Goal: Find specific fact: Find specific fact

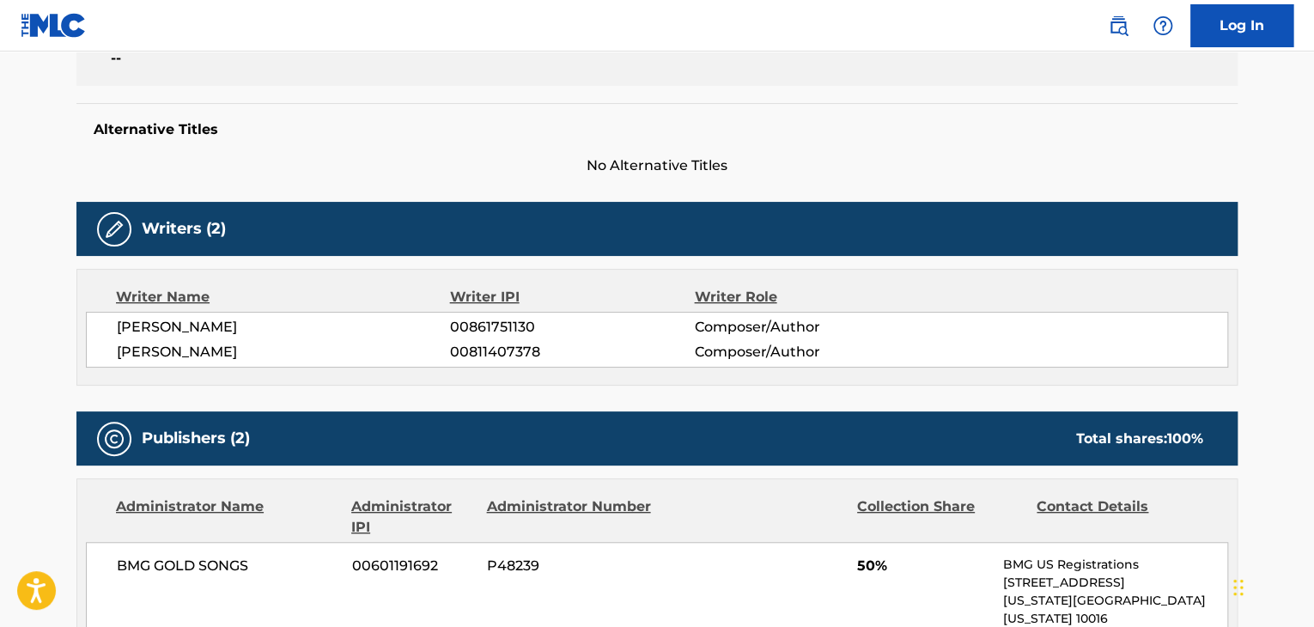
scroll to position [429, 0]
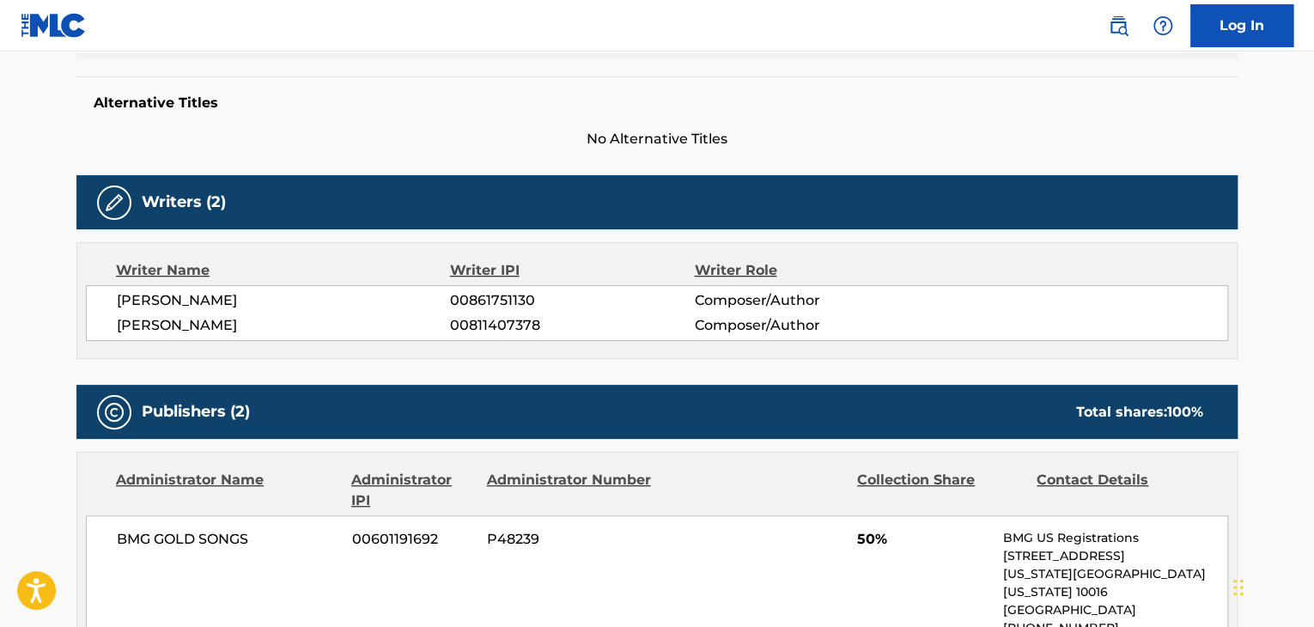
drag, startPoint x: 282, startPoint y: 303, endPoint x: 113, endPoint y: 307, distance: 168.4
click at [113, 307] on div "[PERSON_NAME] 00861751130 Composer/Author [PERSON_NAME] 00811407378 Composer/Au…" at bounding box center [657, 313] width 1142 height 56
copy span "[PERSON_NAME]"
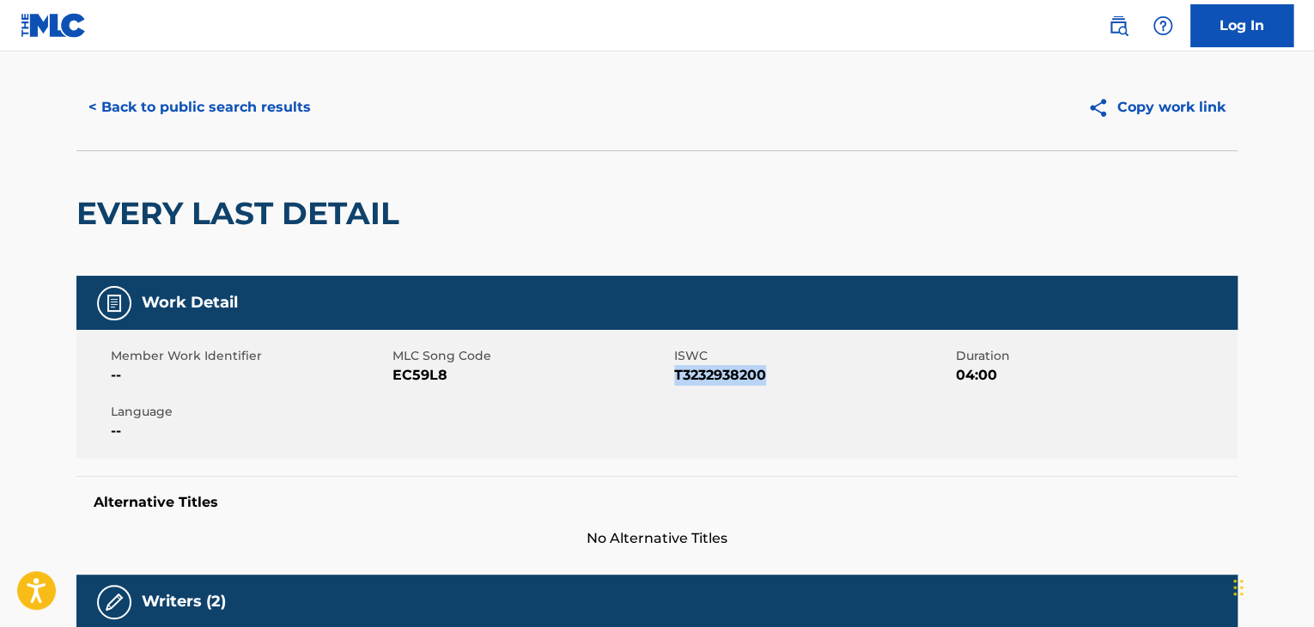
scroll to position [0, 0]
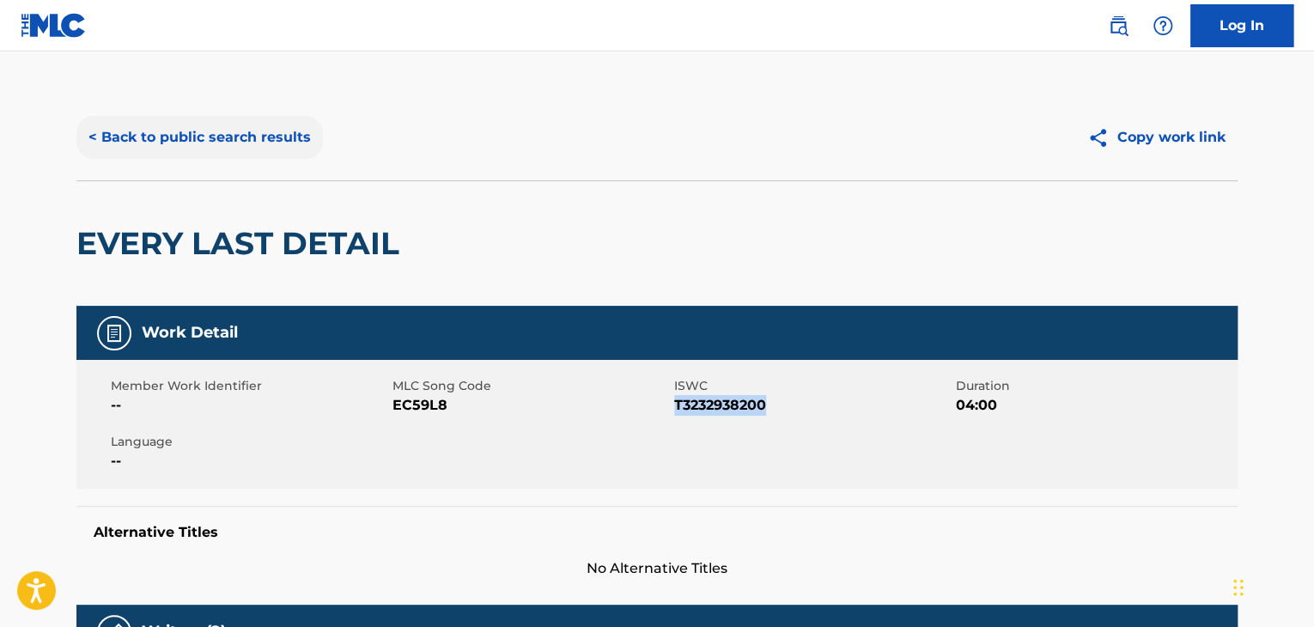
click at [262, 142] on button "< Back to public search results" at bounding box center [199, 137] width 246 height 43
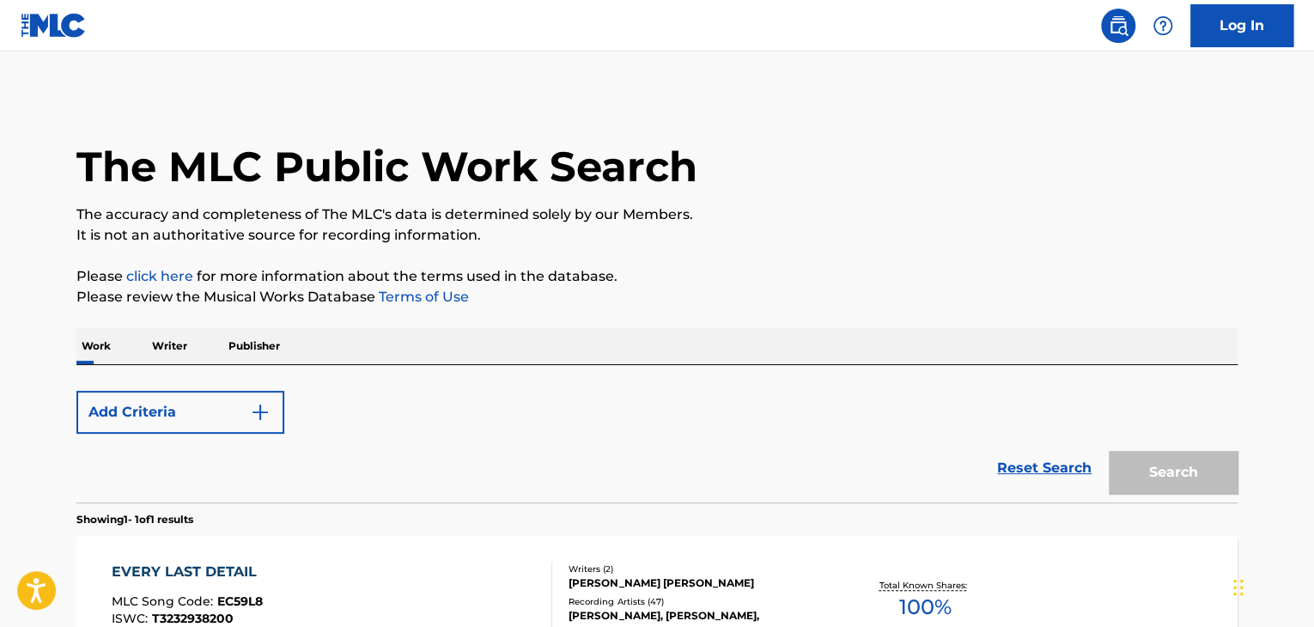
scroll to position [210, 0]
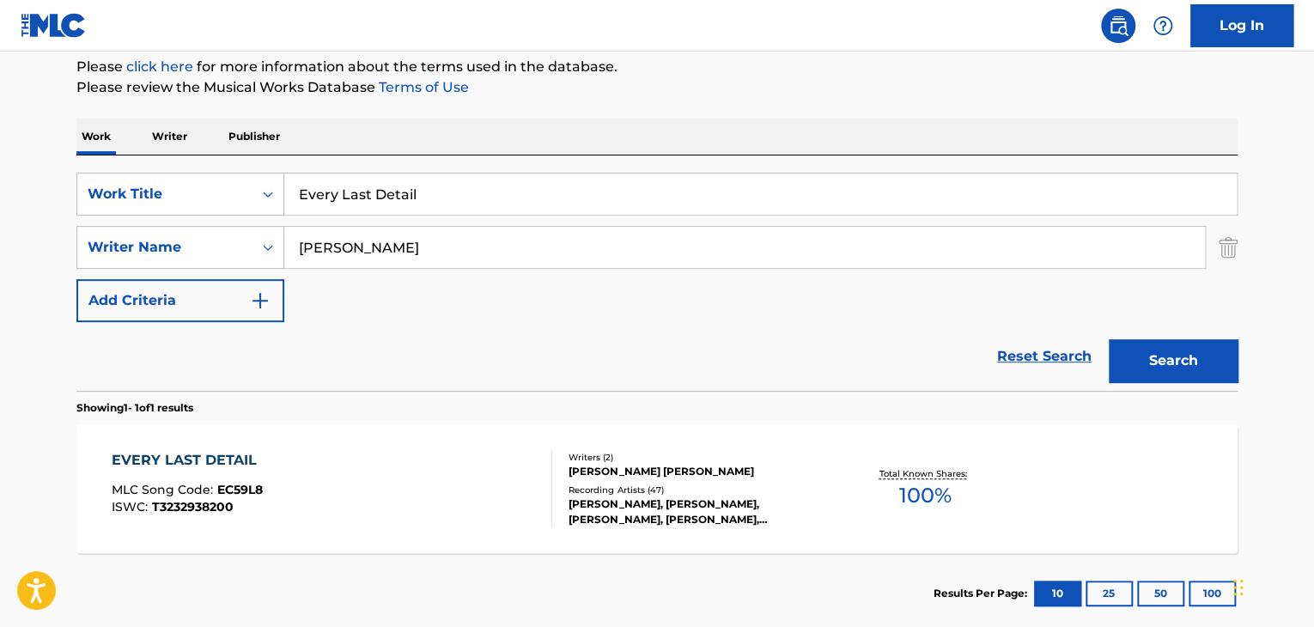
drag, startPoint x: 489, startPoint y: 200, endPoint x: 288, endPoint y: 192, distance: 201.1
click at [288, 192] on input "Every Last Detail" at bounding box center [760, 193] width 952 height 41
click at [396, 186] on input "Every Last Detail" at bounding box center [760, 193] width 952 height 41
paste input "Bruised One"
type input "Bruised One"
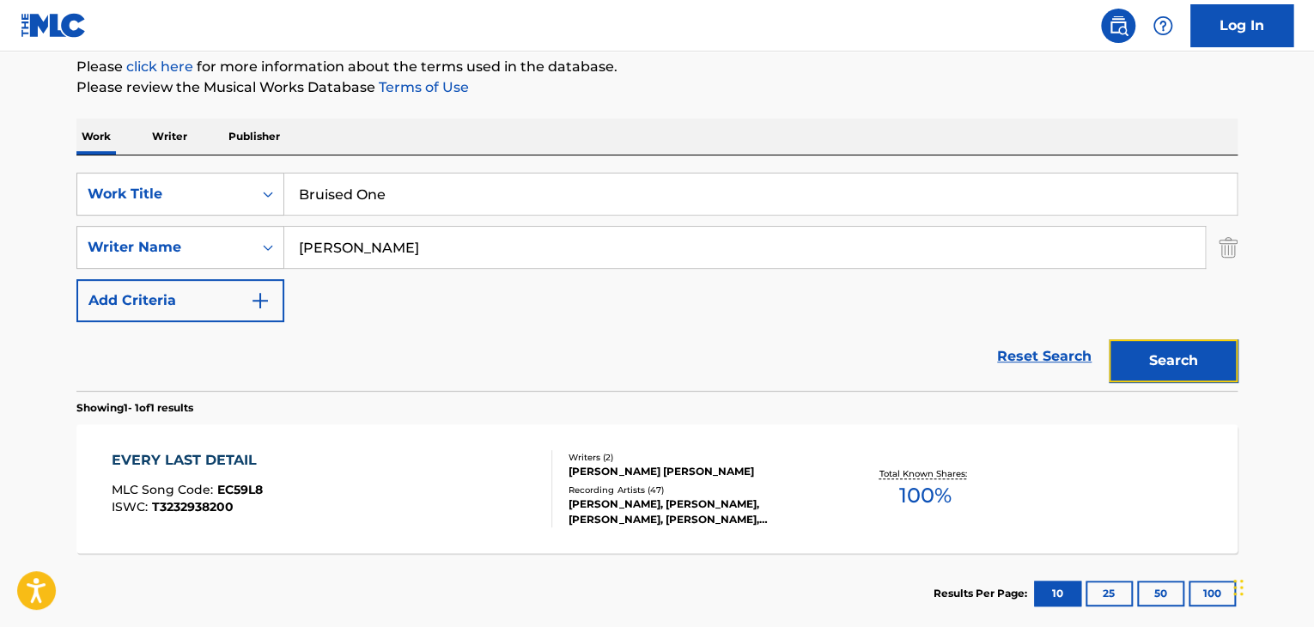
click at [1185, 357] on button "Search" at bounding box center [1173, 360] width 129 height 43
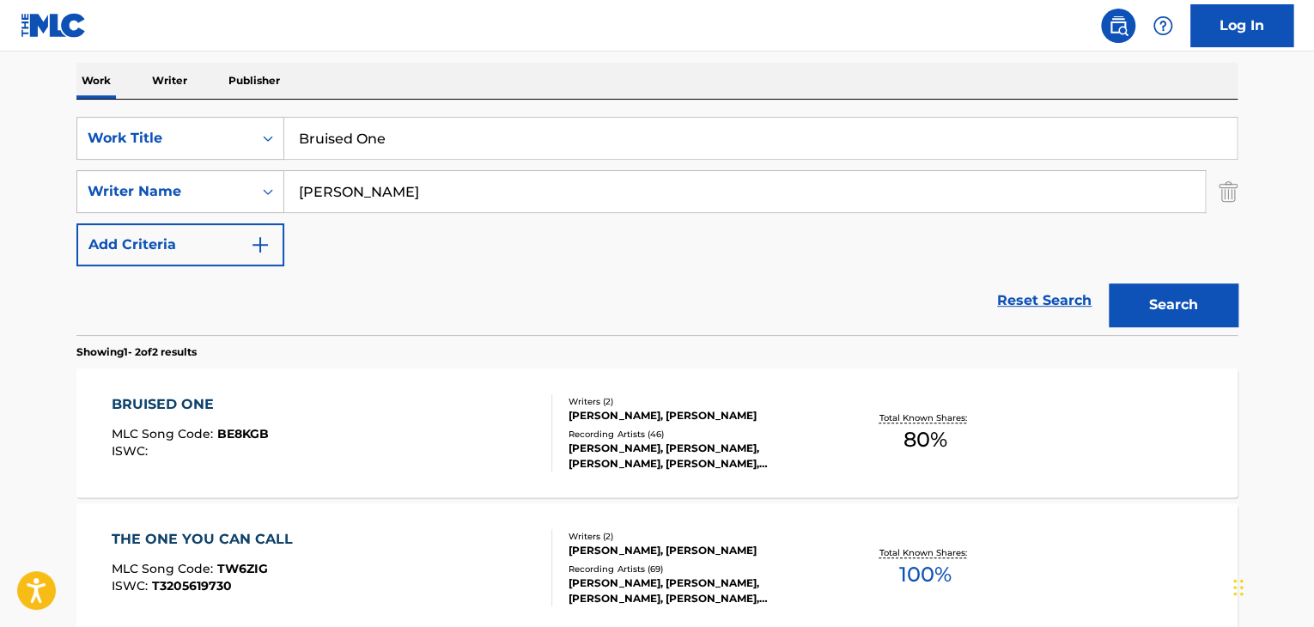
scroll to position [295, 0]
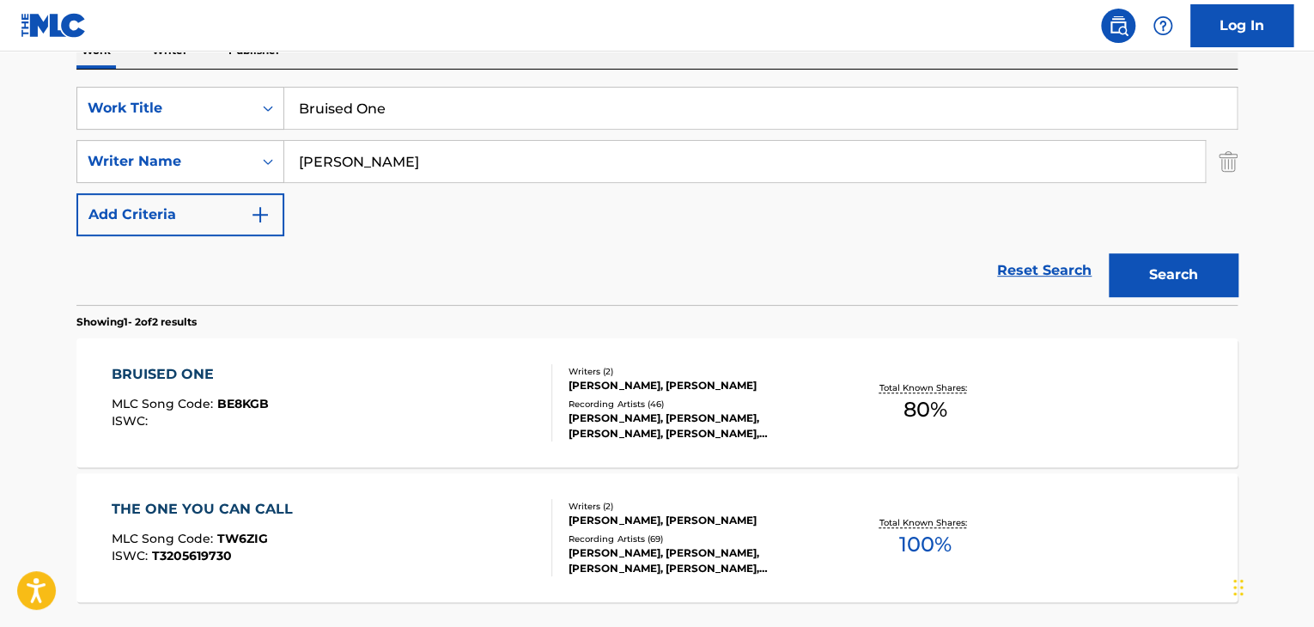
click at [598, 369] on div "Writers ( 2 )" at bounding box center [697, 371] width 259 height 13
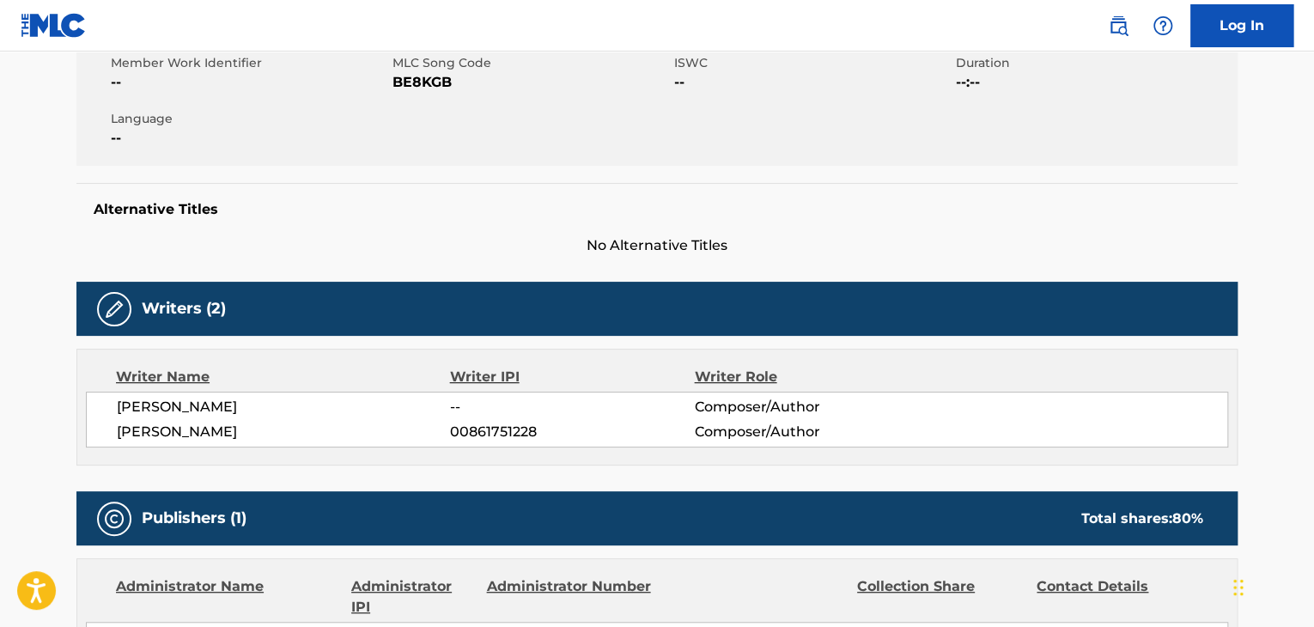
scroll to position [343, 0]
